Goal: Information Seeking & Learning: Learn about a topic

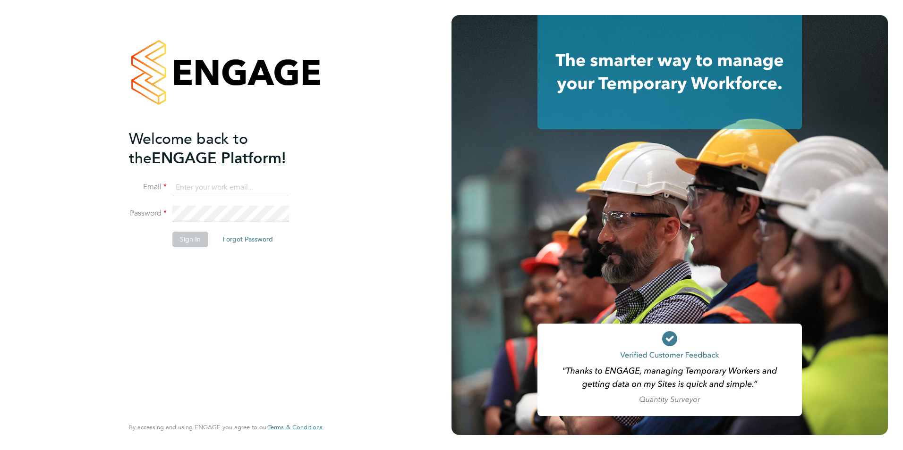
type input "george@mmpconsultancy.co.uk"
click at [220, 263] on div "Welcome back to the ENGAGE Platform! Email george@mmpconsultancy.co.uk Password…" at bounding box center [221, 272] width 184 height 286
click at [195, 239] on button "Sign In" at bounding box center [190, 239] width 36 height 15
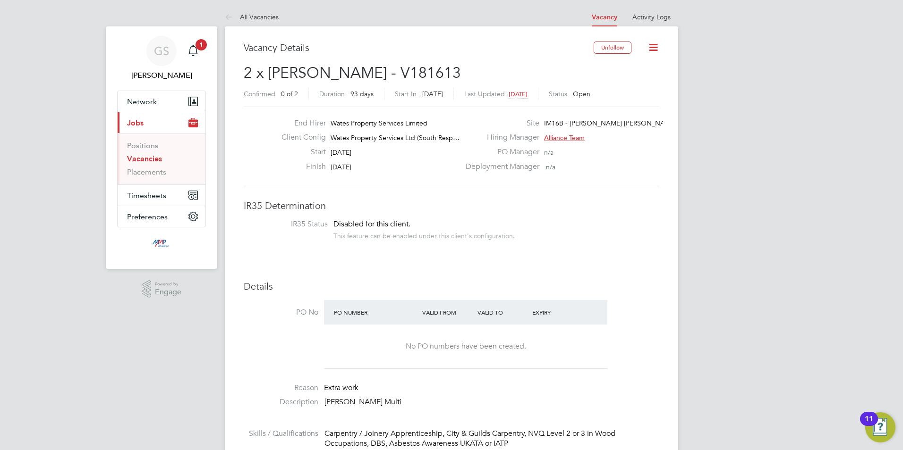
click at [150, 160] on link "Vacancies" at bounding box center [144, 158] width 35 height 9
click at [154, 159] on link "Vacancies" at bounding box center [144, 158] width 35 height 9
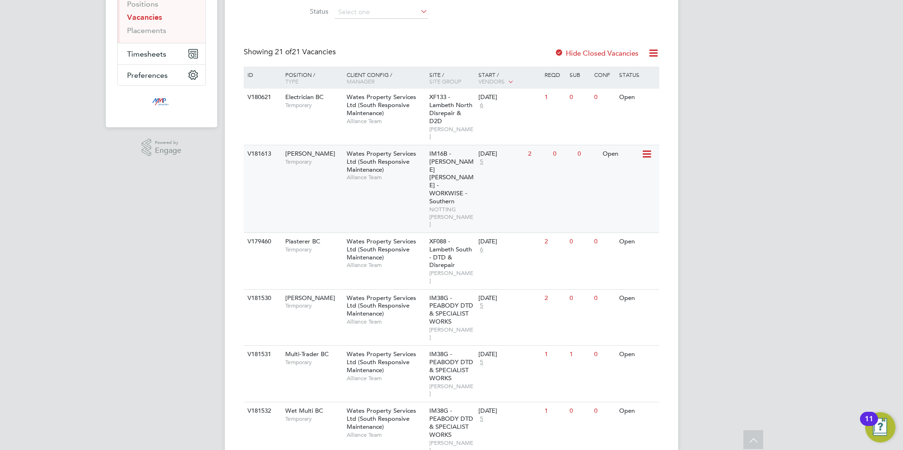
scroll to position [189, 0]
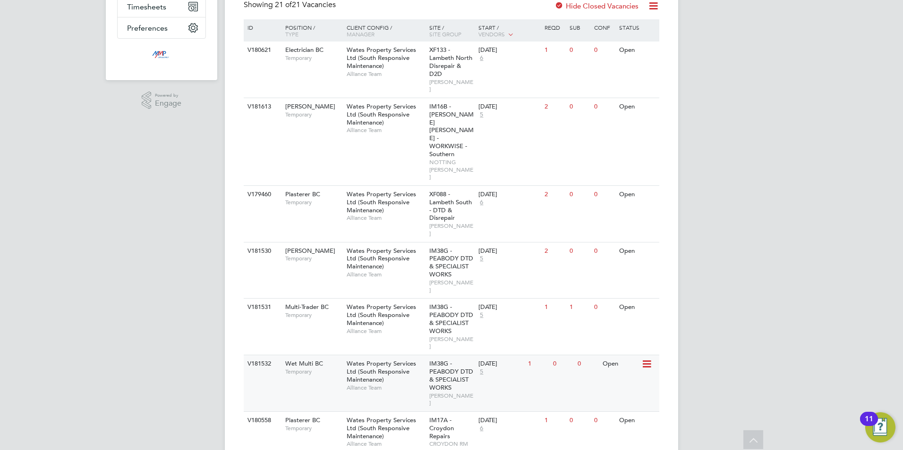
click at [402, 356] on div "Wates Property Services Ltd (South Responsive Maintenance) Alliance Team" at bounding box center [385, 376] width 83 height 41
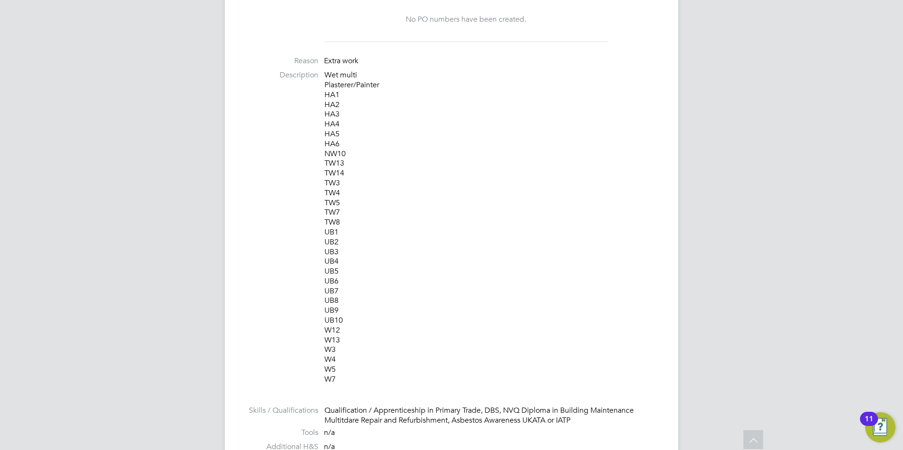
scroll to position [331, 0]
